Goal: Find specific page/section: Find specific page/section

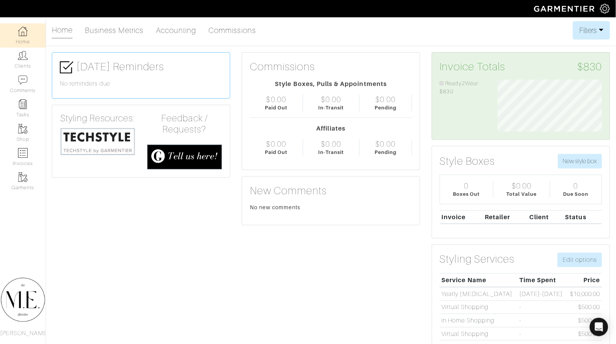
scroll to position [52, 115]
click at [18, 63] on link "Clients" at bounding box center [23, 60] width 46 height 24
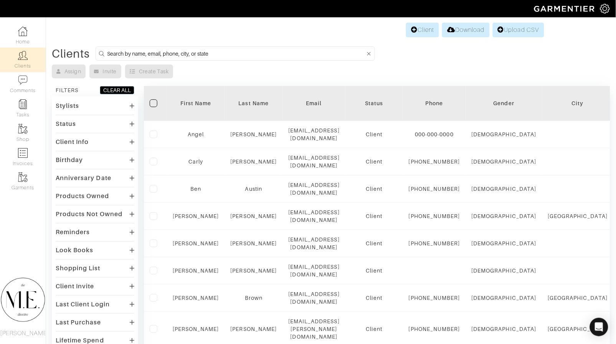
click at [231, 52] on input at bounding box center [236, 54] width 258 height 10
type input "[PERSON_NAME]"
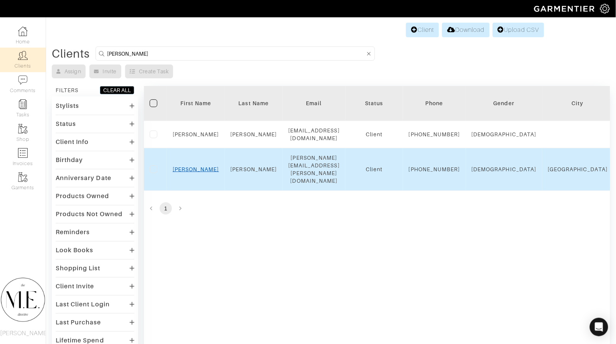
click at [195, 172] on link "Ryan" at bounding box center [196, 169] width 46 height 6
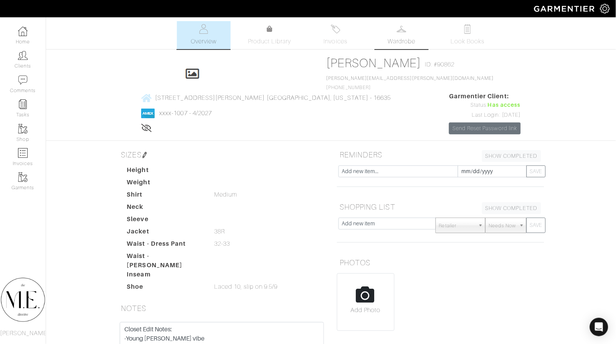
click at [402, 32] on img at bounding box center [402, 29] width 10 height 10
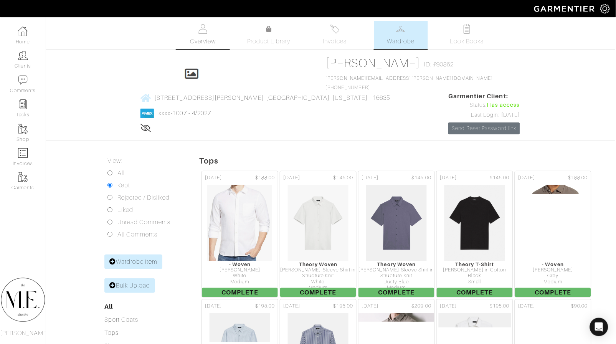
scroll to position [0, 1]
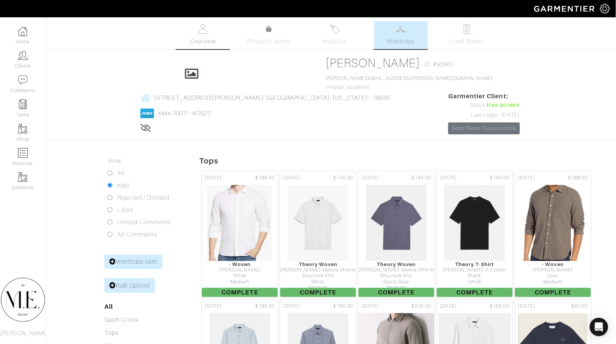
click at [203, 35] on link "Overview" at bounding box center [203, 35] width 54 height 28
